Goal: Task Accomplishment & Management: Manage account settings

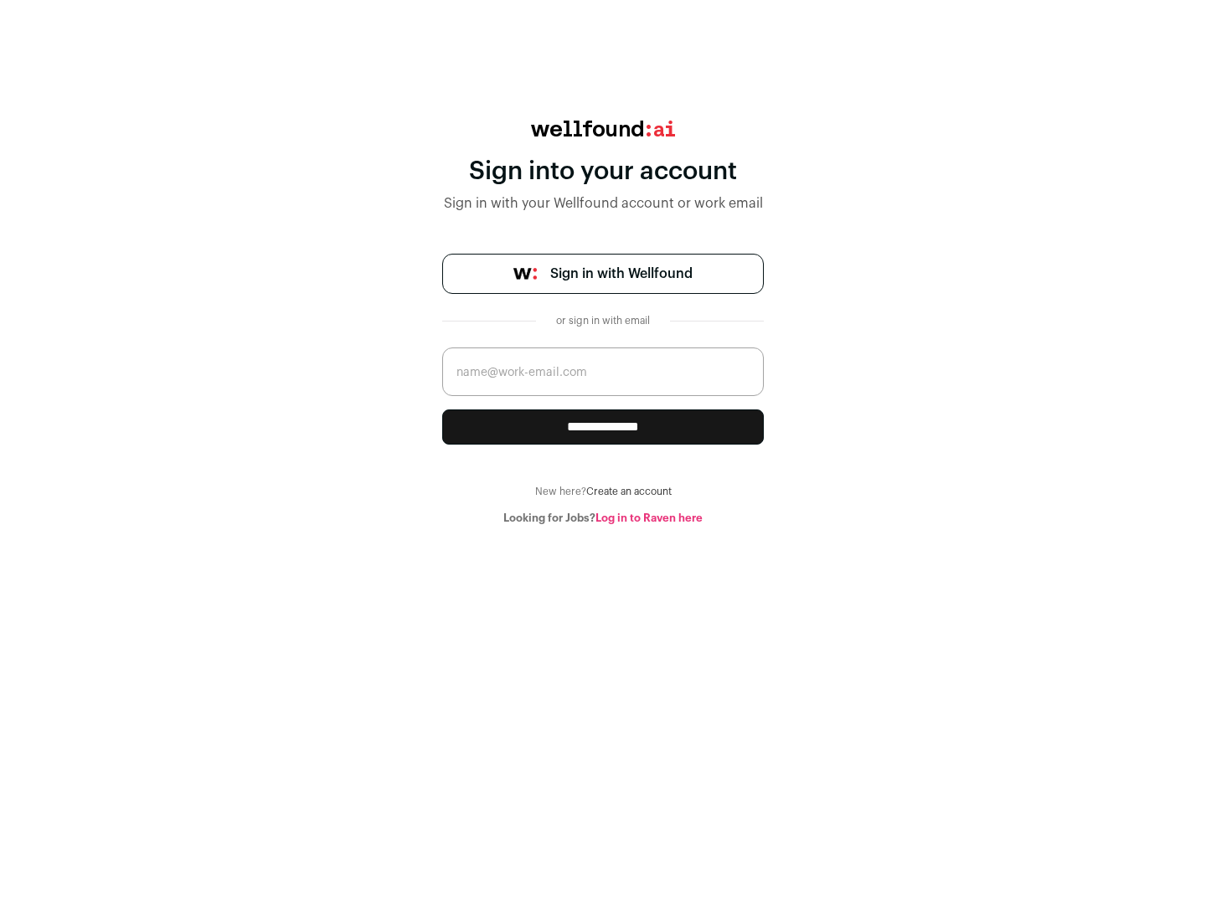
click at [621, 274] on span "Sign in with Wellfound" at bounding box center [621, 274] width 142 height 20
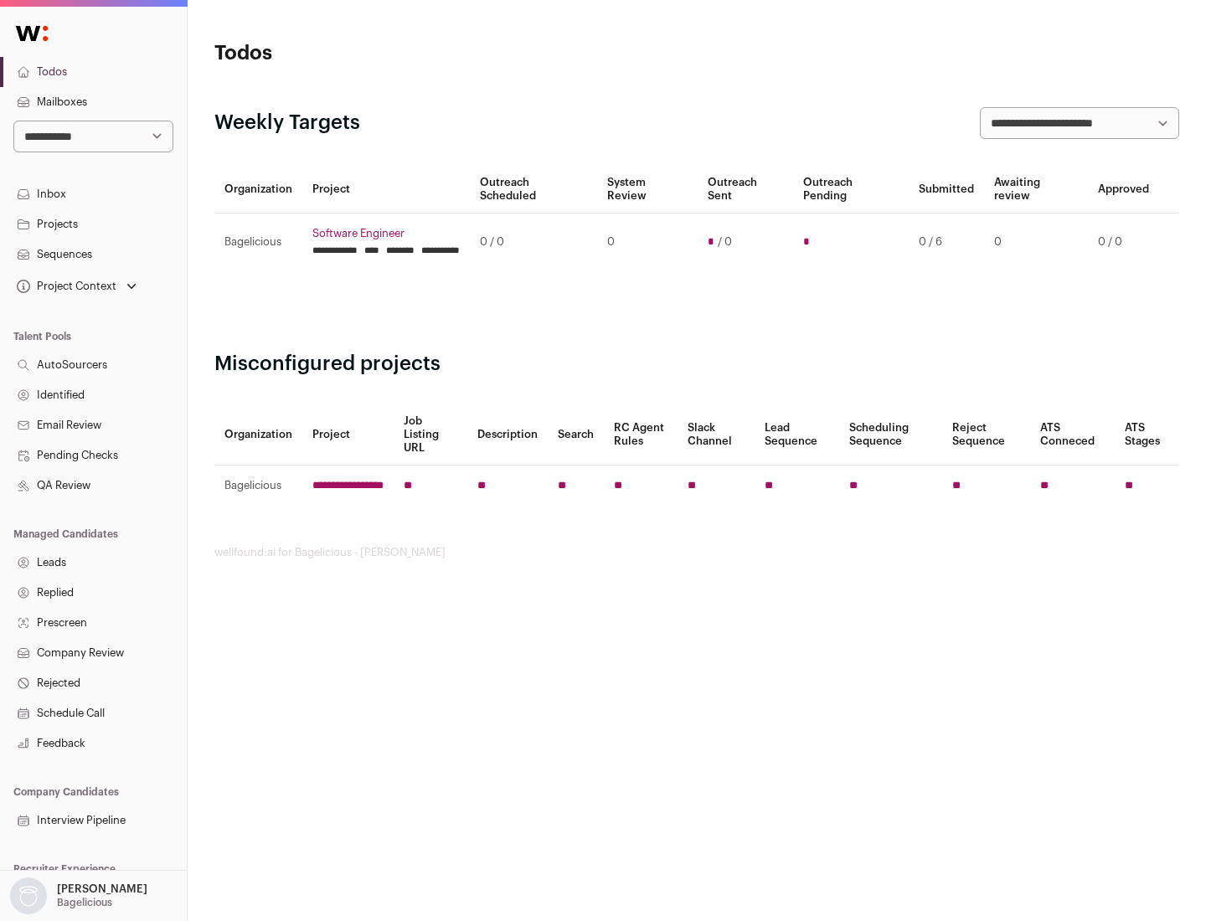
click at [93, 224] on link "Projects" at bounding box center [93, 224] width 187 height 30
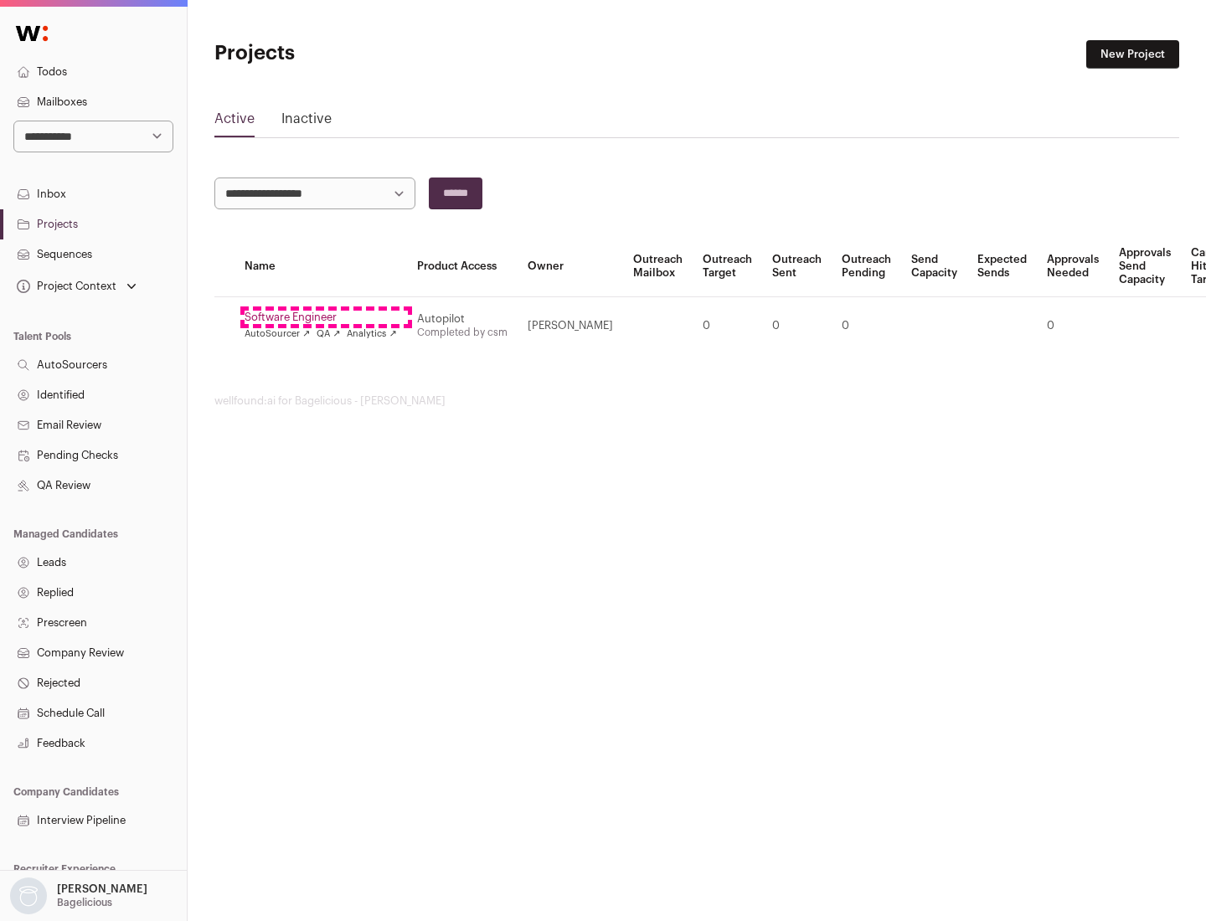
click at [326, 317] on link "Software Engineer" at bounding box center [321, 317] width 152 height 13
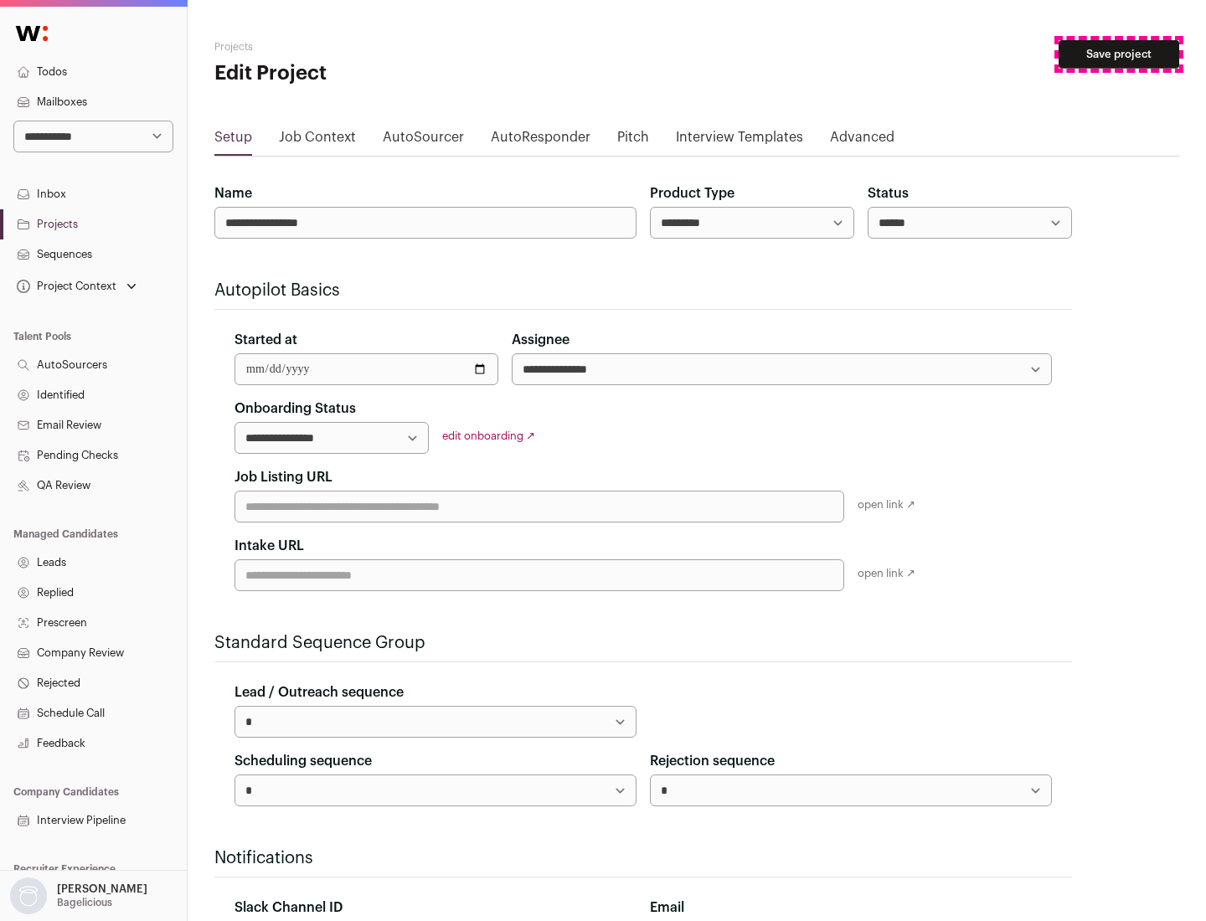
click at [1119, 54] on button "Save project" at bounding box center [1119, 54] width 121 height 28
